Goal: Information Seeking & Learning: Learn about a topic

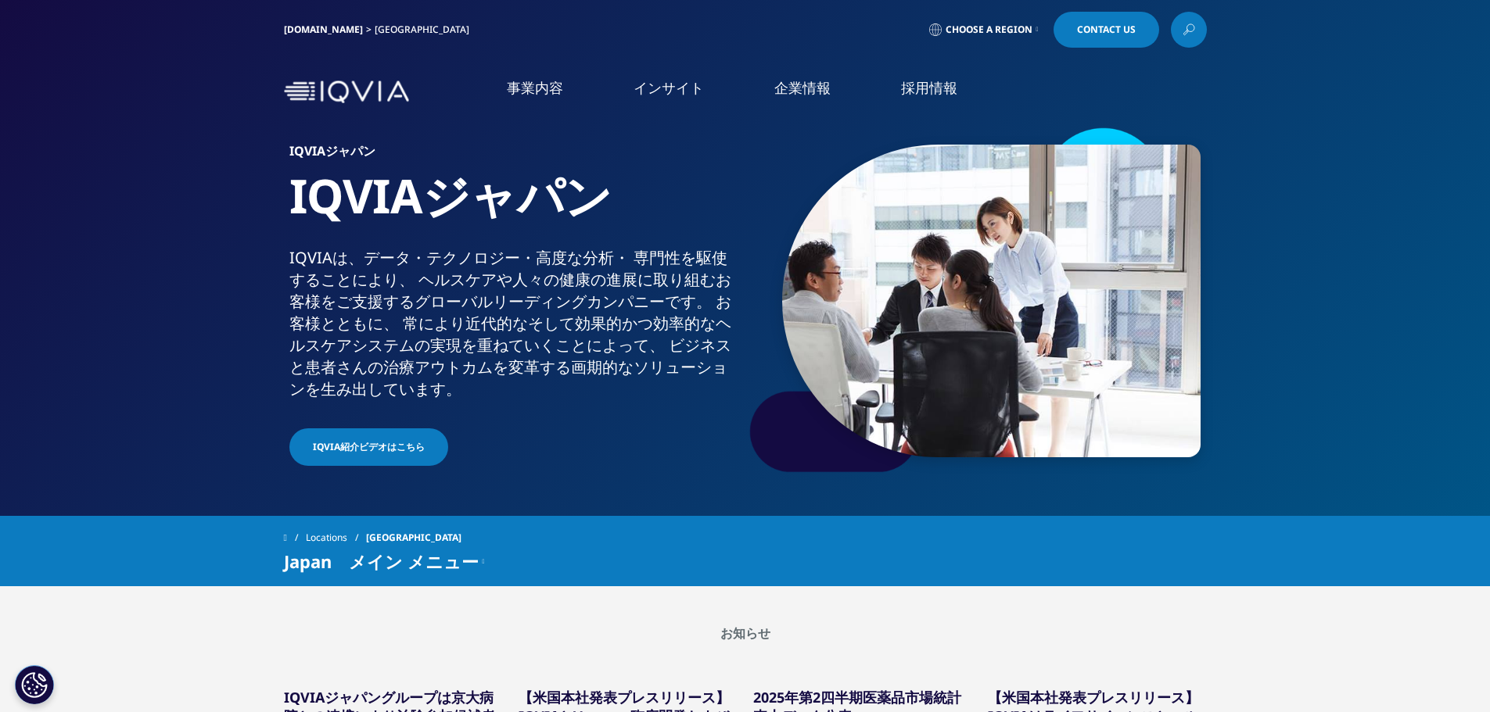
click at [820, 104] on li "企業情報 企業情報 概要 IQVIA Connected Intelligence アクセス 社会貢献活動 お知らせ 個人情報保護方針 品質・情報セキュリティ…" at bounding box center [802, 103] width 127 height 51
click at [87, 200] on link "概要" at bounding box center [303, 197] width 475 height 18
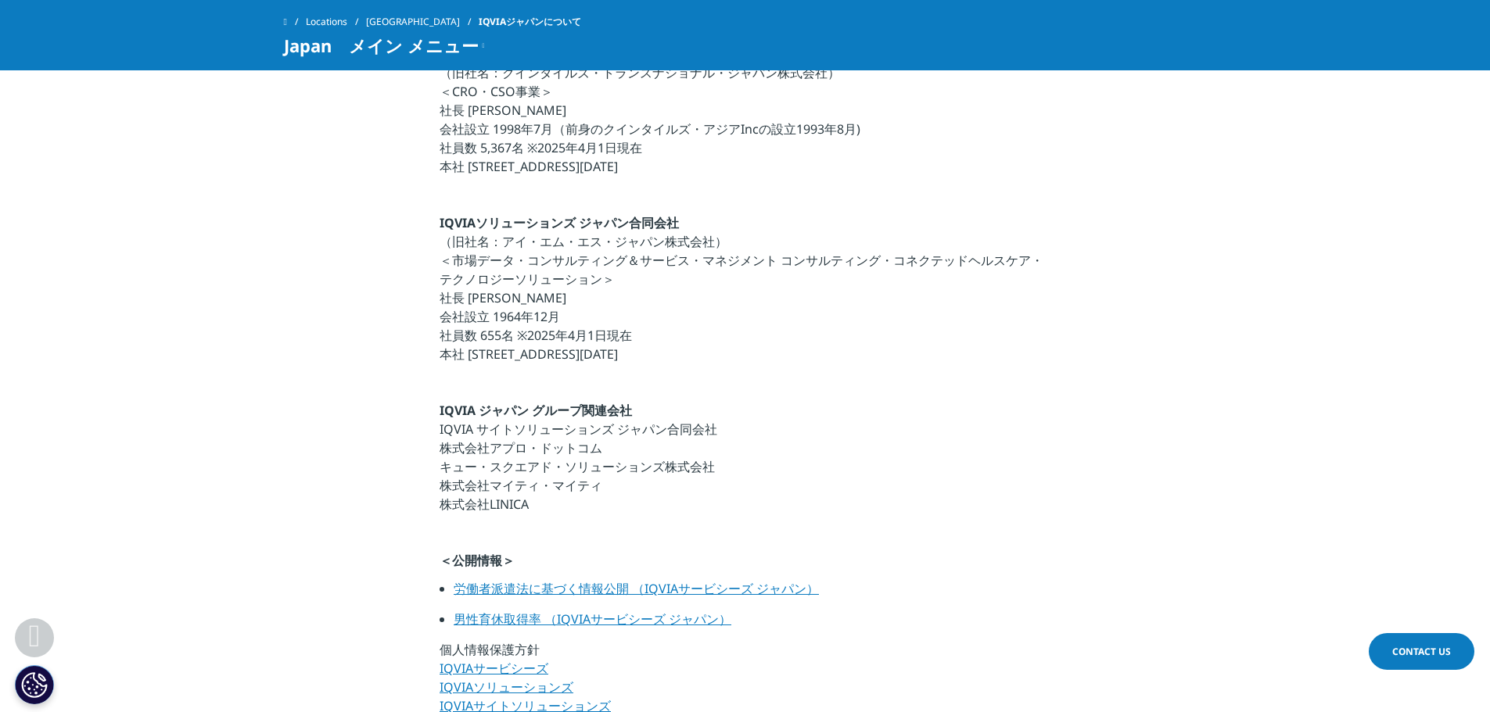
scroll to position [704, 0]
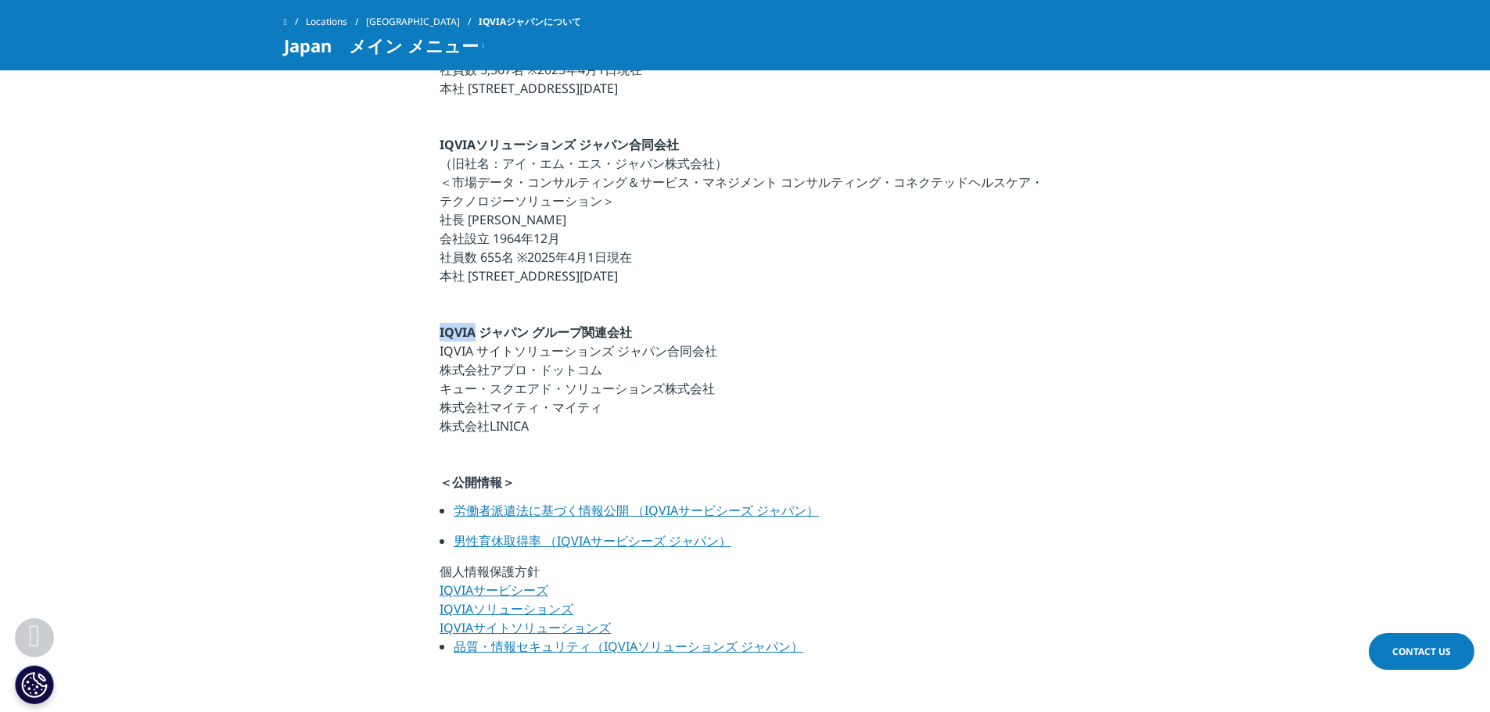
drag, startPoint x: 434, startPoint y: 334, endPoint x: 476, endPoint y: 332, distance: 42.3
click at [476, 332] on section "私たちは、ヘルスケア企業が抱える課題に対して、 最善かつ創造的なソリューションをご提供します それにより新たな改善策に自信をもって取り組み、 そこから生まれる…" at bounding box center [745, 160] width 1490 height 1093
drag, startPoint x: 953, startPoint y: 335, endPoint x: 873, endPoint y: 373, distance: 89.2
click at [953, 335] on p "IQVIA ジャパン グループ関連会社 IQVIA サイトソリューションズ ジャパン合同会社 株式会社アプロ・ドットコム キュー・スクエアド・ソリューションズ…" at bounding box center [745, 384] width 611 height 122
click at [582, 515] on link "労働者派遣法に基づく情報公開 （IQVIAサービシーズ ジャパン）" at bounding box center [636, 510] width 365 height 17
